Goal: Information Seeking & Learning: Learn about a topic

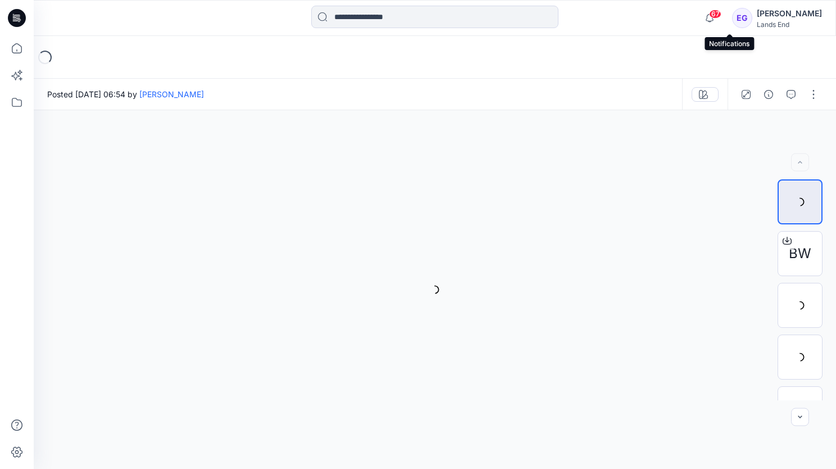
click at [722, 18] on span "67" at bounding box center [715, 14] width 12 height 9
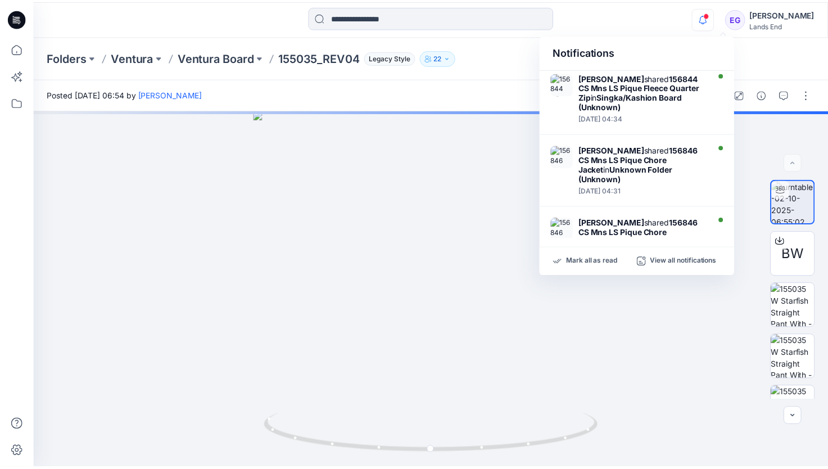
scroll to position [494, 0]
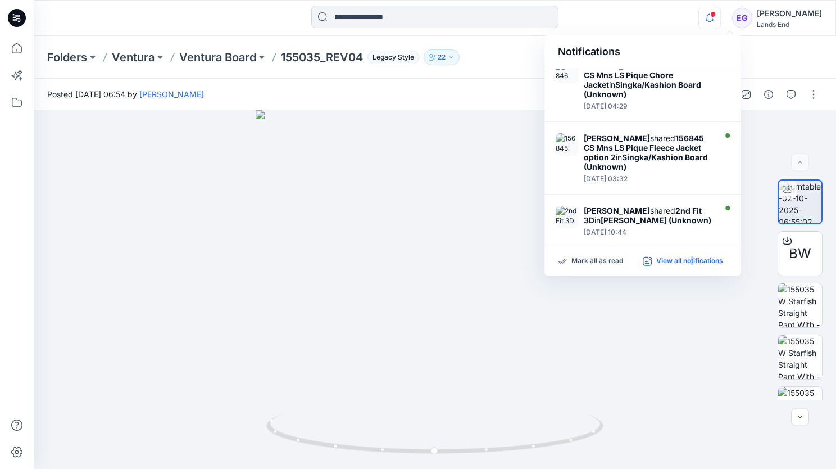
click at [693, 260] on p "View all notifications" at bounding box center [689, 261] width 67 height 10
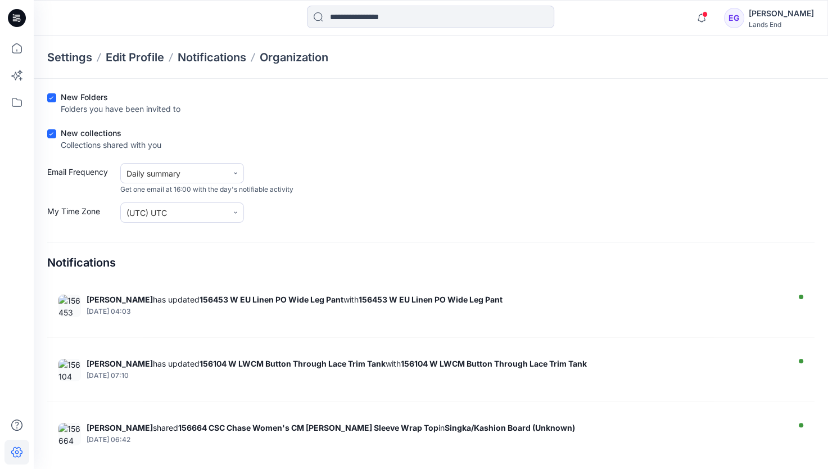
scroll to position [641, 0]
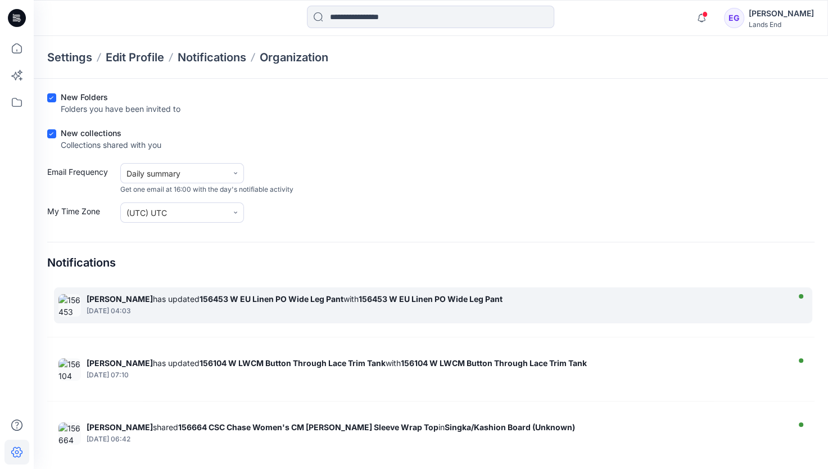
click at [380, 307] on div "[DATE] 04:03" at bounding box center [436, 311] width 699 height 8
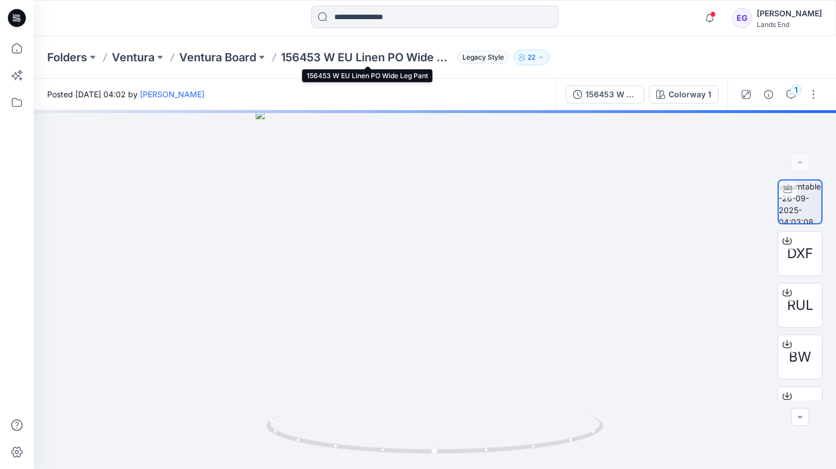
click at [298, 57] on p "156453 W EU Linen PO Wide Leg Pant" at bounding box center [367, 57] width 172 height 16
copy p "156453"
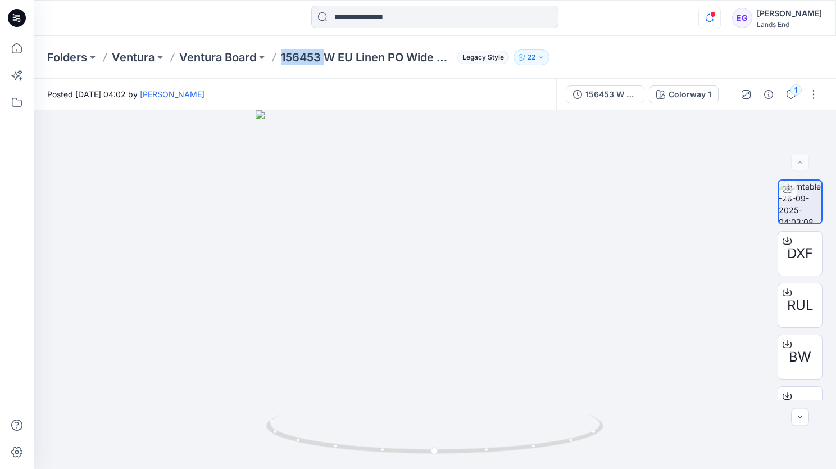
click at [720, 19] on icon "button" at bounding box center [709, 18] width 21 height 22
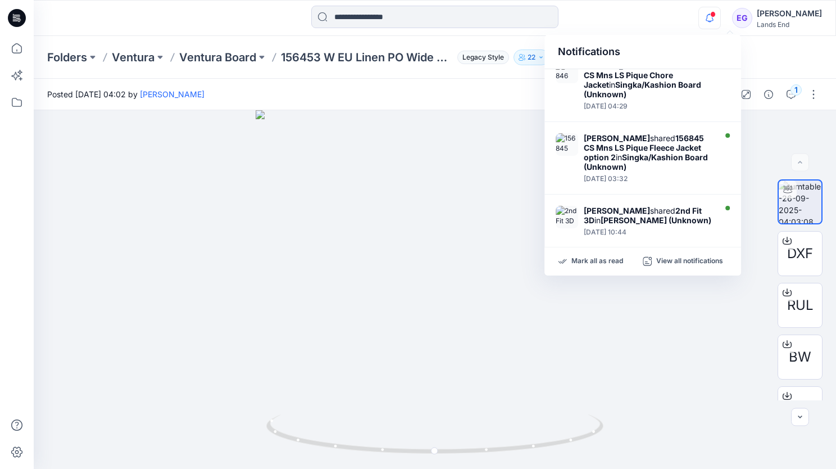
click at [71, 12] on div at bounding box center [134, 18] width 201 height 25
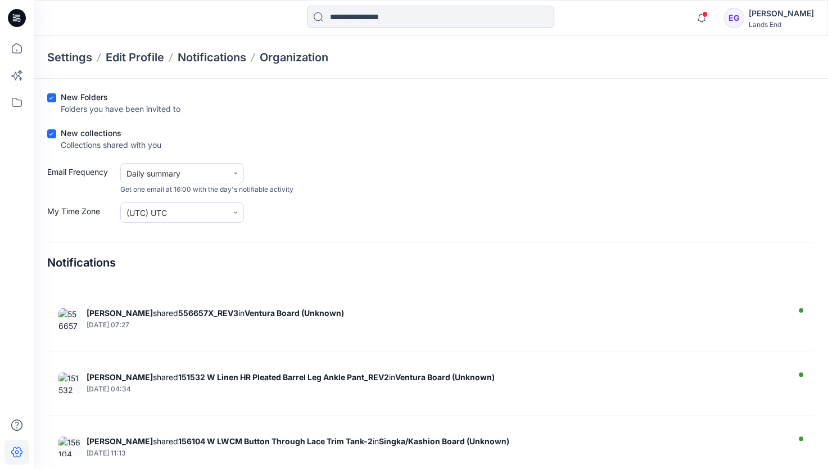
scroll to position [2167, 0]
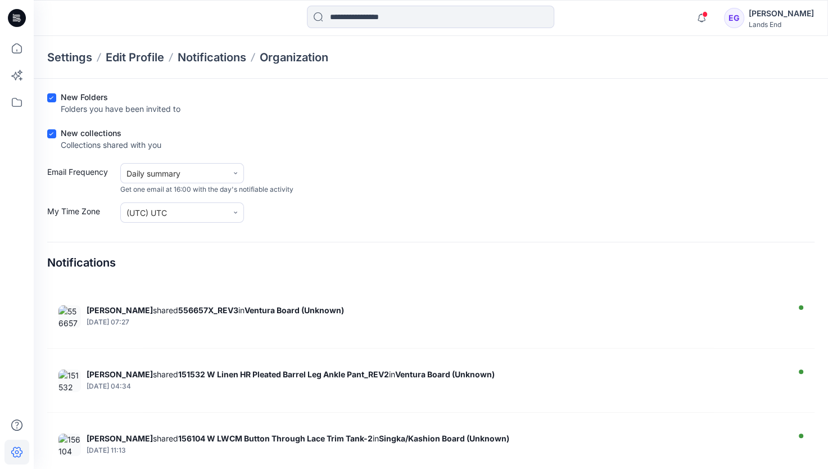
drag, startPoint x: 238, startPoint y: 366, endPoint x: 519, endPoint y: 212, distance: 320.4
click at [519, 212] on div "My Time Zone (UTC) UTC" at bounding box center [430, 212] width 767 height 20
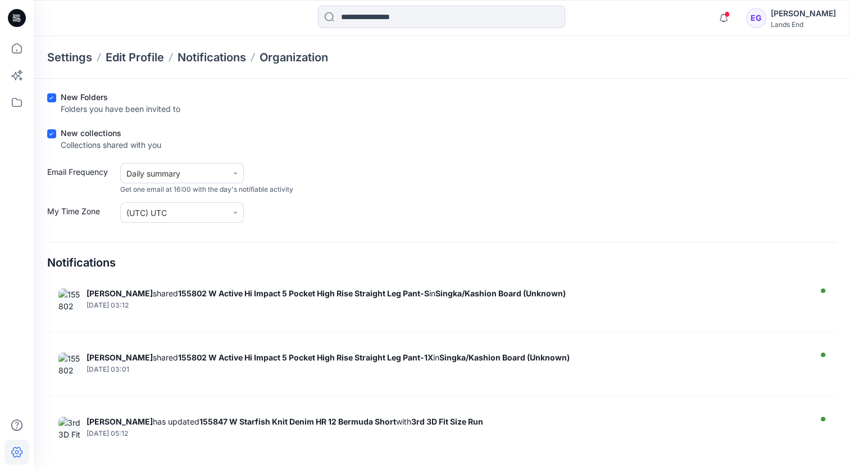
scroll to position [2695, 0]
click at [336, 353] on strong "155802 W Active Hi Impact 5 Pocket High Rise Straight Leg Pant-1X" at bounding box center [305, 358] width 255 height 10
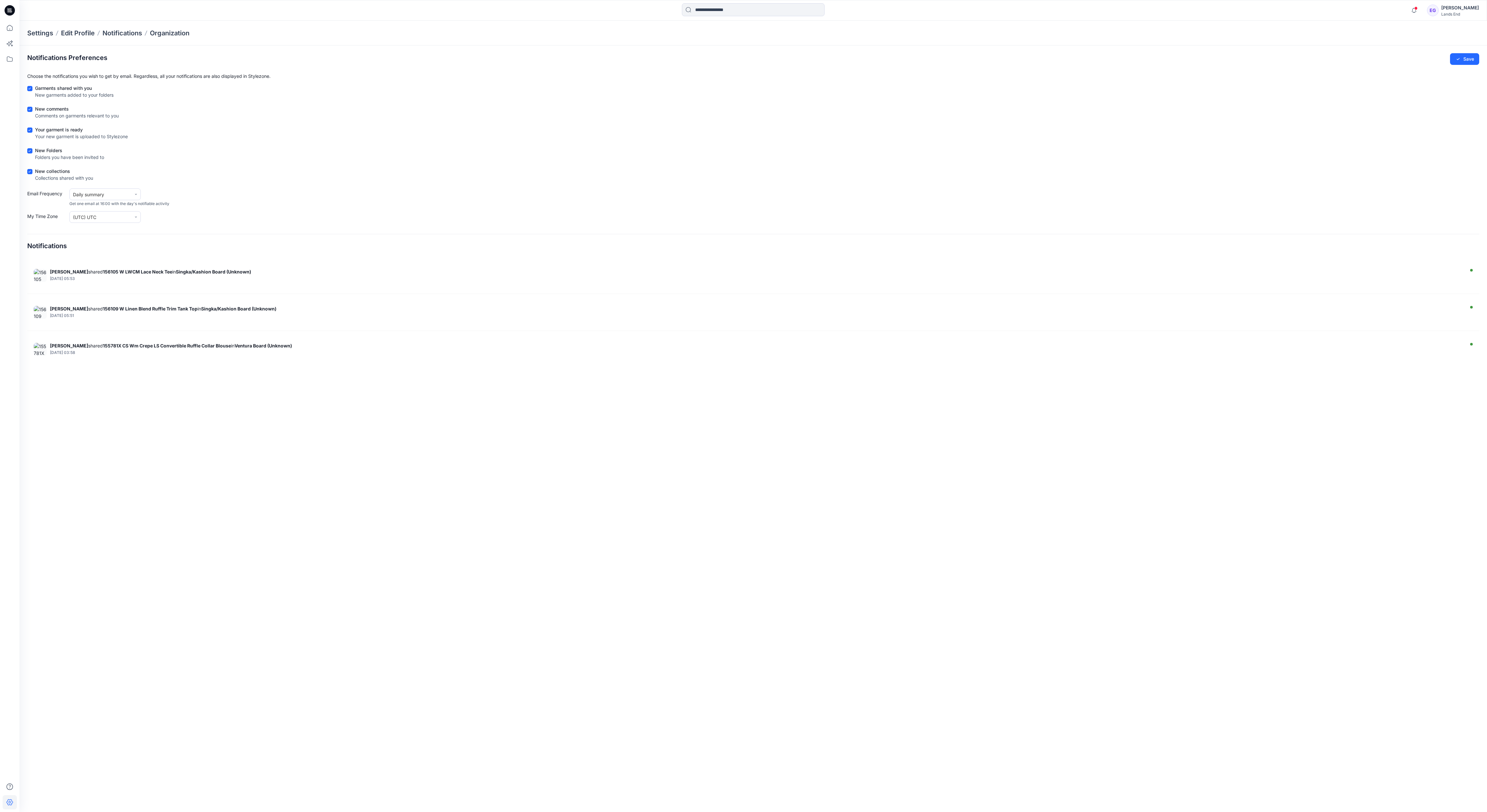
scroll to position [1104, 0]
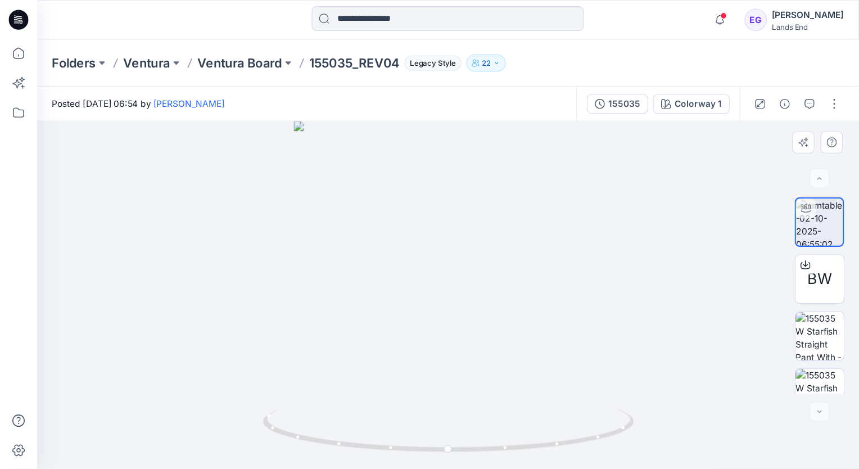
scroll to position [491, 0]
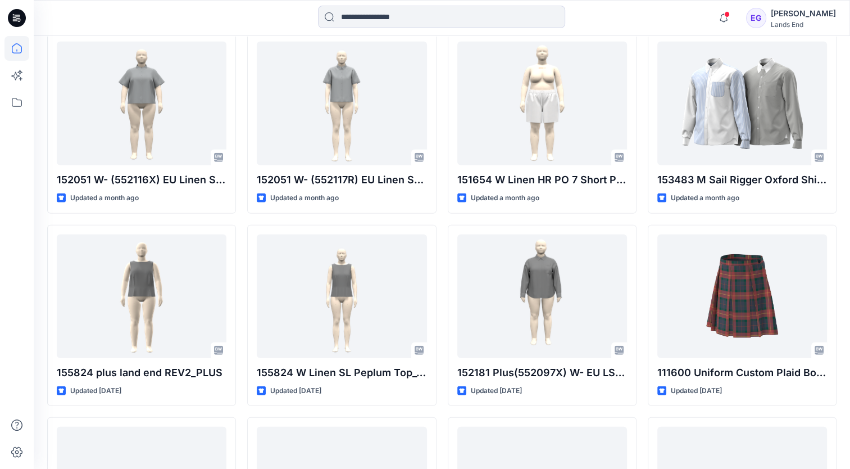
scroll to position [2652, 0]
